Goal: Information Seeking & Learning: Learn about a topic

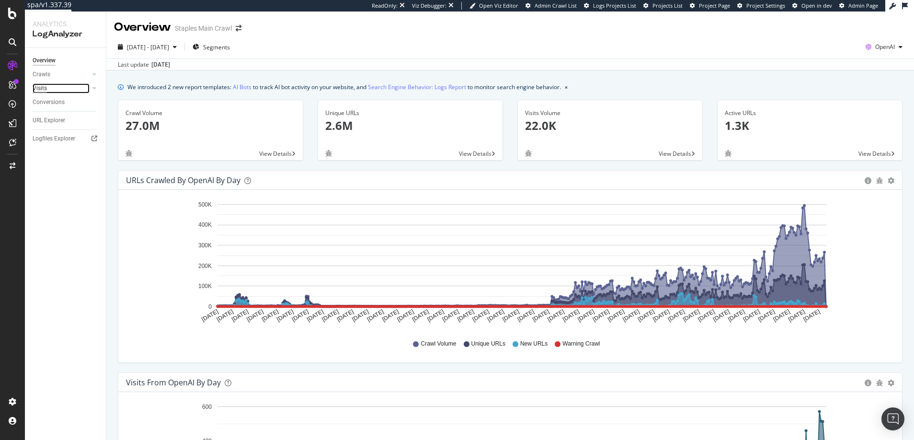
click at [40, 88] on div "Visits" at bounding box center [40, 88] width 14 height 10
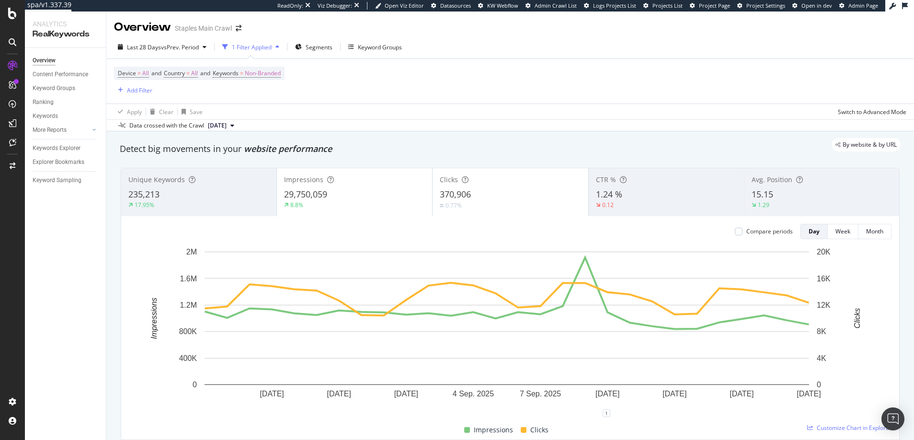
click at [373, 47] on div "Keyword Groups" at bounding box center [380, 47] width 44 height 8
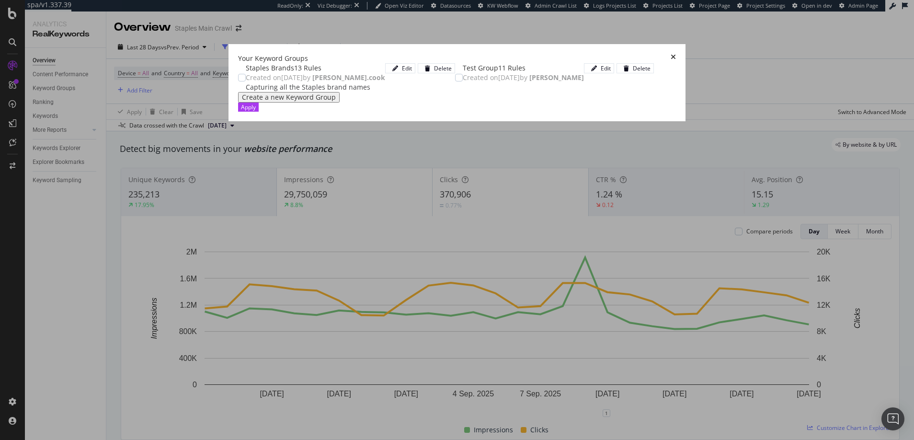
click at [676, 54] on icon "times" at bounding box center [673, 59] width 5 height 10
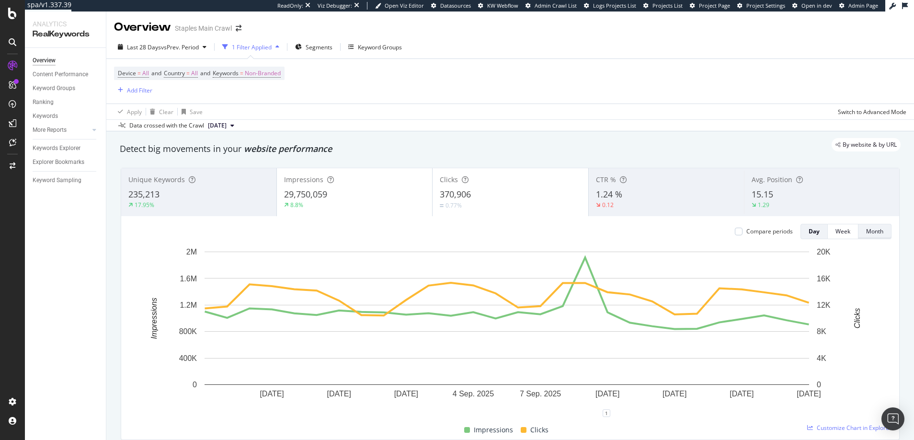
click at [866, 233] on div "Month" at bounding box center [874, 231] width 17 height 8
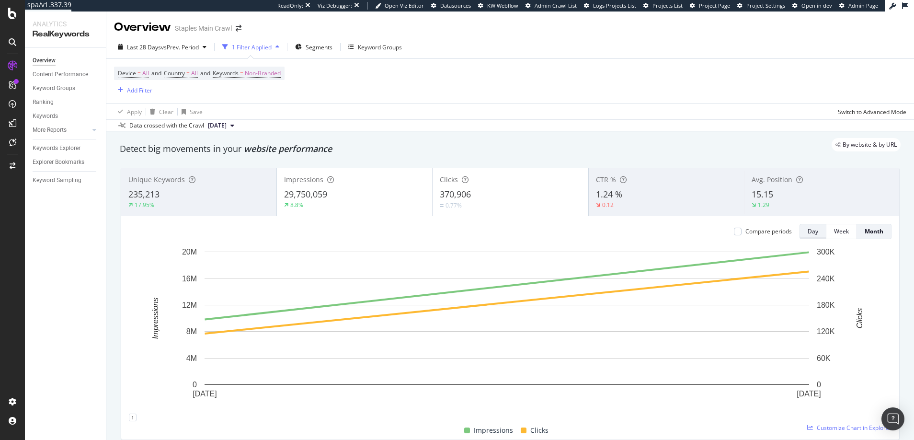
click at [808, 231] on div "Day" at bounding box center [813, 231] width 11 height 8
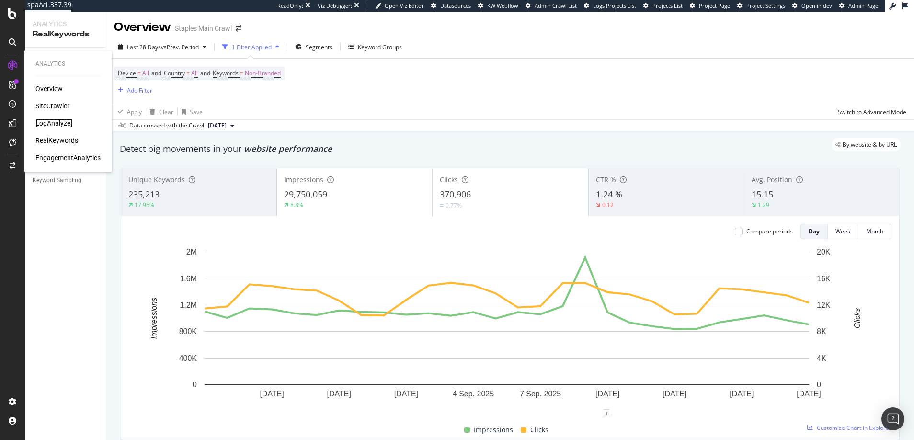
click at [60, 124] on div "LogAnalyzer" at bounding box center [53, 123] width 37 height 10
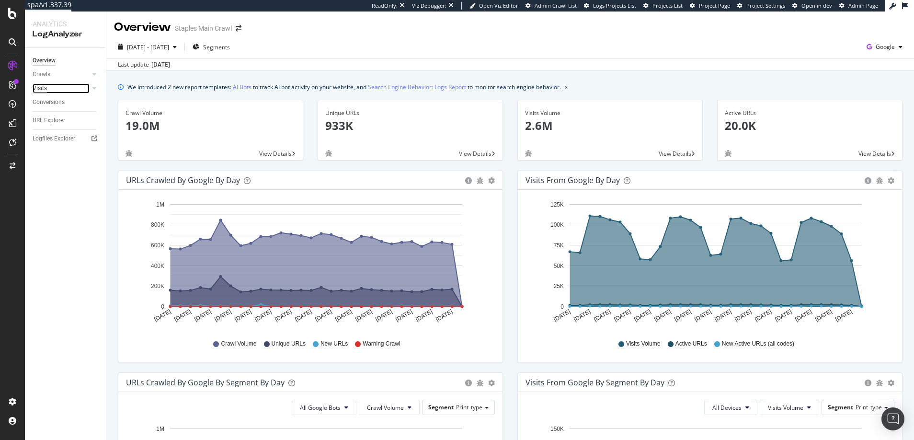
click at [38, 87] on div "Visits" at bounding box center [40, 88] width 14 height 10
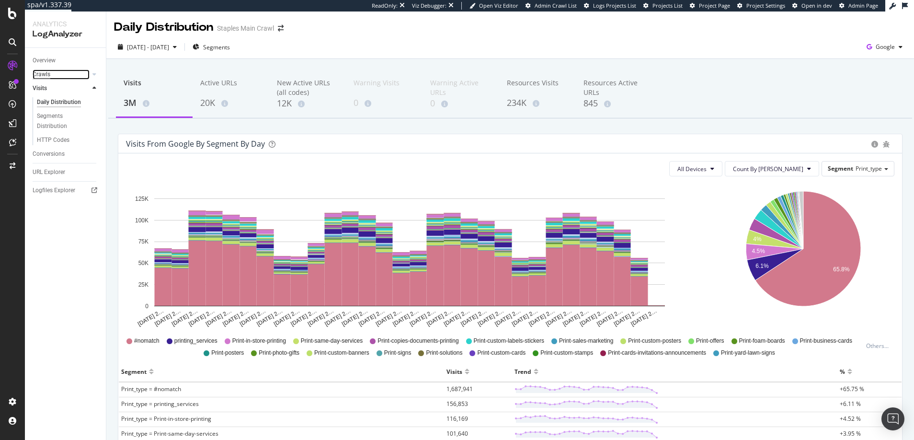
click at [43, 75] on div "Crawls" at bounding box center [42, 74] width 18 height 10
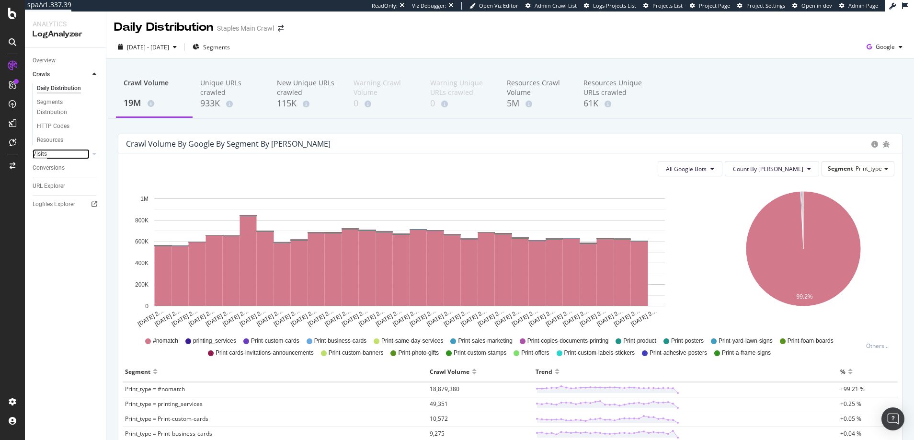
click at [43, 151] on div "Visits" at bounding box center [40, 154] width 14 height 10
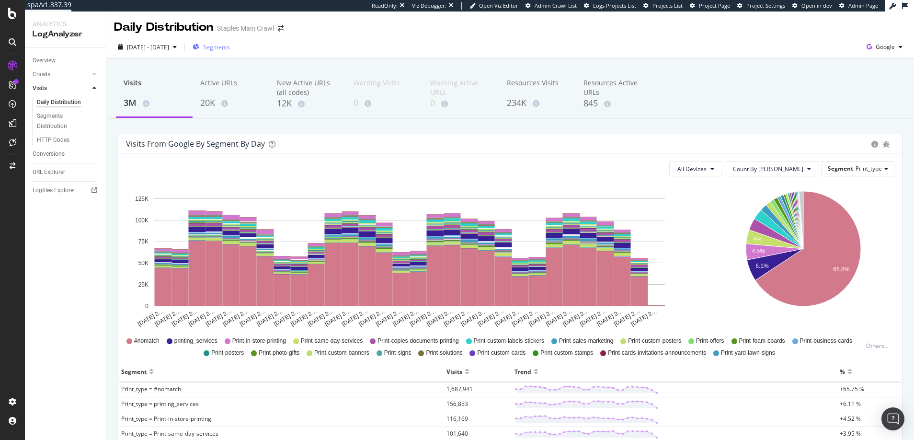
click at [230, 47] on span "Segments" at bounding box center [216, 47] width 27 height 8
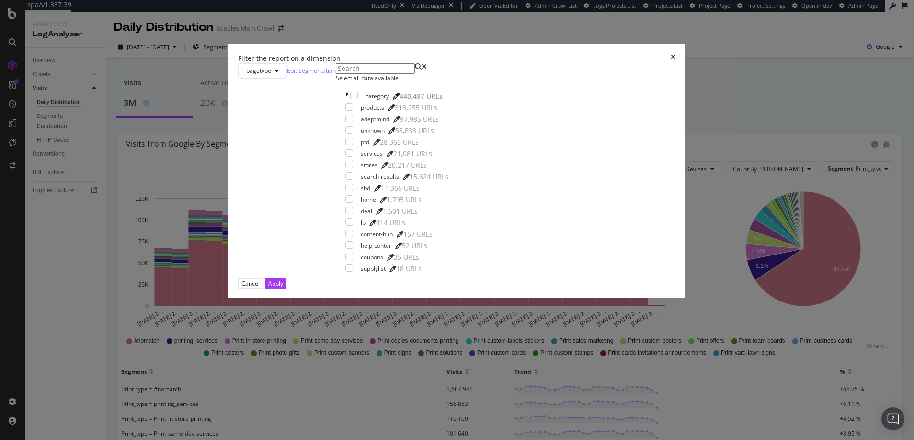
click at [326, 48] on div "Filter the report on a dimension pagetype Edit Segmentation Select all data ava…" at bounding box center [457, 220] width 914 height 440
